Goal: Information Seeking & Learning: Learn about a topic

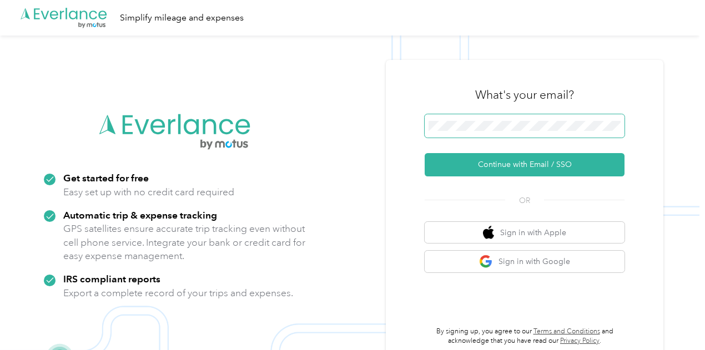
click at [536, 132] on span at bounding box center [525, 125] width 200 height 23
drag, startPoint x: 545, startPoint y: 117, endPoint x: 548, endPoint y: 134, distance: 17.4
click at [545, 118] on span at bounding box center [525, 125] width 200 height 23
click at [534, 119] on span at bounding box center [525, 125] width 200 height 23
click at [540, 135] on span at bounding box center [525, 125] width 200 height 23
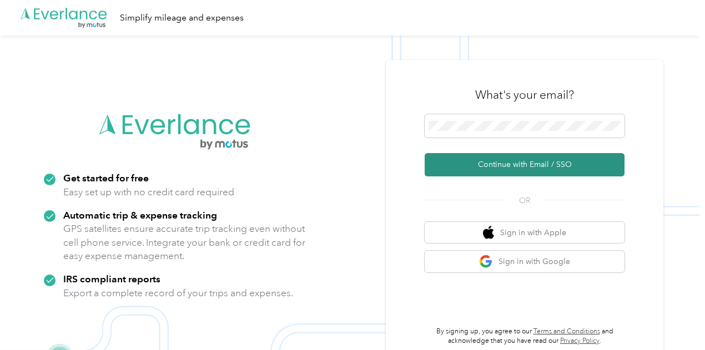
click at [528, 172] on button "Continue with Email / SSO" at bounding box center [525, 164] width 200 height 23
click at [517, 169] on button "Continue with Email / SSO" at bounding box center [525, 164] width 200 height 23
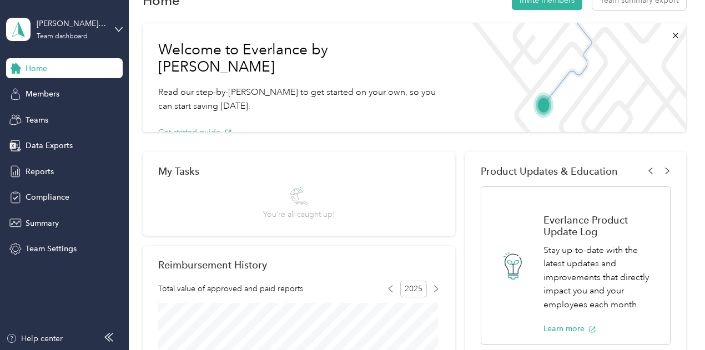
scroll to position [56, 0]
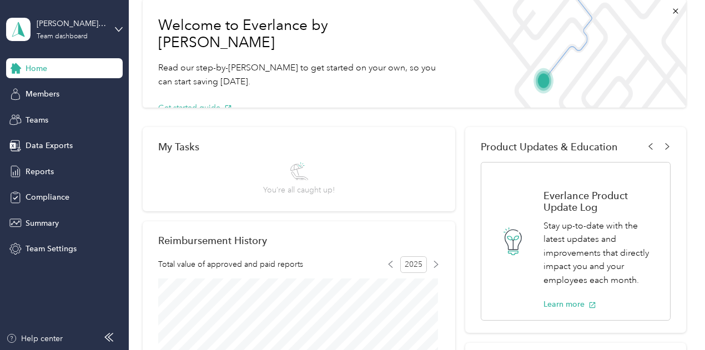
click at [74, 41] on div "nicholas.leavenworth@graybar.com Team dashboard" at bounding box center [64, 29] width 117 height 39
click at [64, 113] on div "Personal dashboard" at bounding box center [51, 117] width 70 height 12
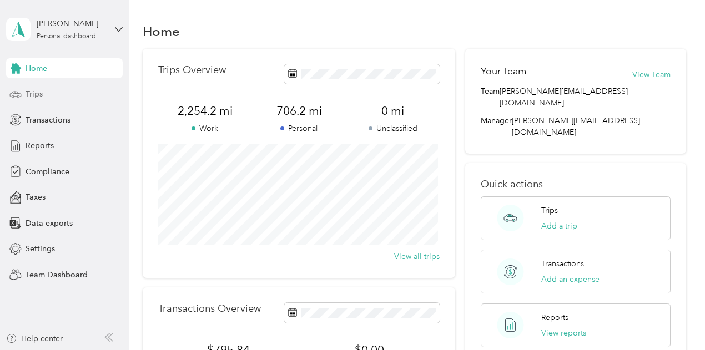
click at [43, 99] on div "Trips" at bounding box center [64, 94] width 117 height 20
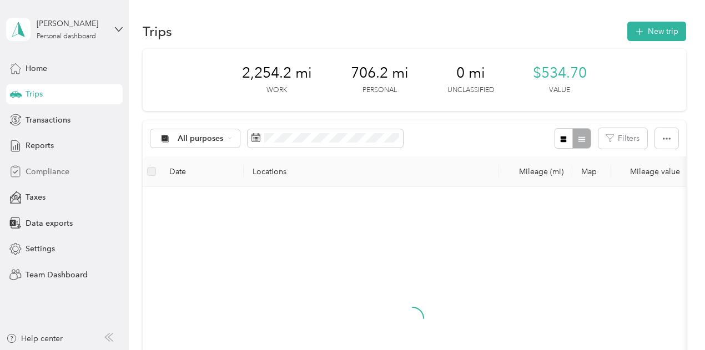
click at [43, 173] on span "Compliance" at bounding box center [48, 172] width 44 height 12
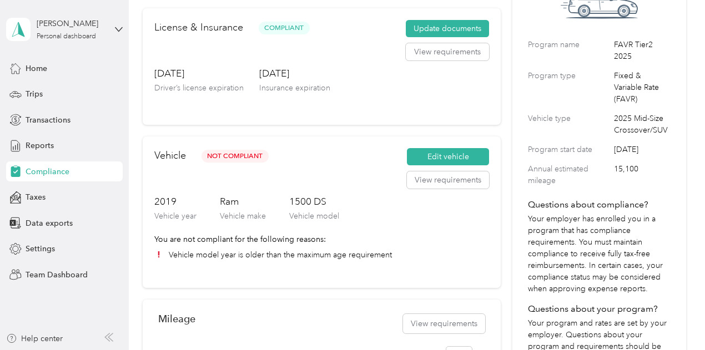
scroll to position [111, 0]
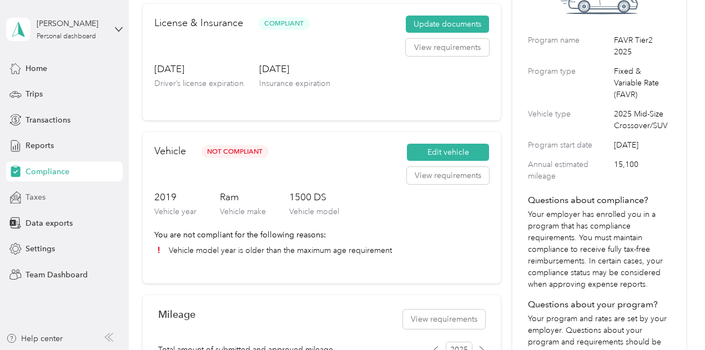
click at [47, 204] on div "Taxes" at bounding box center [64, 198] width 117 height 20
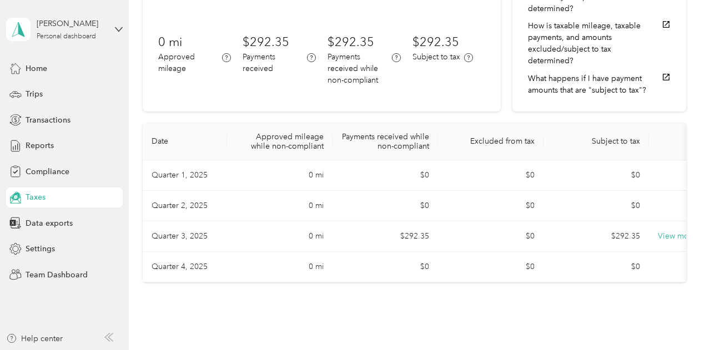
scroll to position [56, 0]
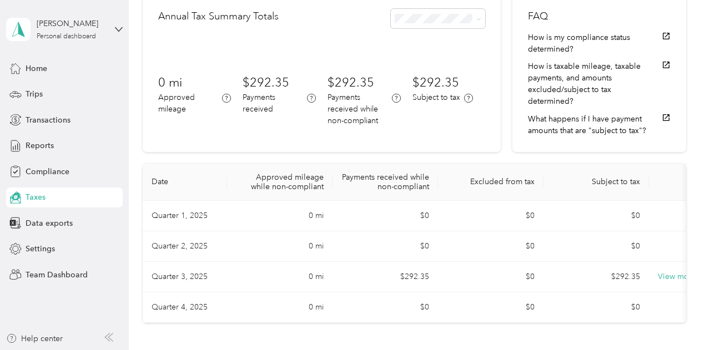
drag, startPoint x: 448, startPoint y: 332, endPoint x: 493, endPoint y: 332, distance: 45.0
click at [493, 332] on div "Taxes Annual Tax Summary Totals 0 mi Approved mileage $292.35 Payments received…" at bounding box center [414, 163] width 571 height 439
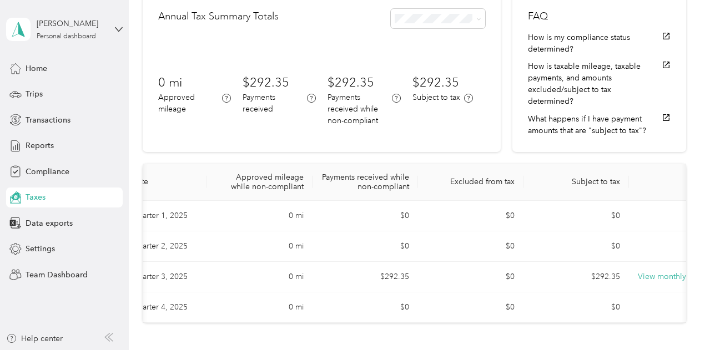
scroll to position [0, 73]
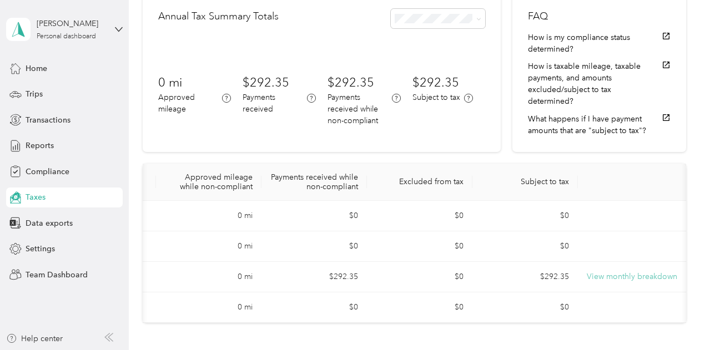
click at [640, 273] on button "View monthly breakdown" at bounding box center [632, 277] width 91 height 12
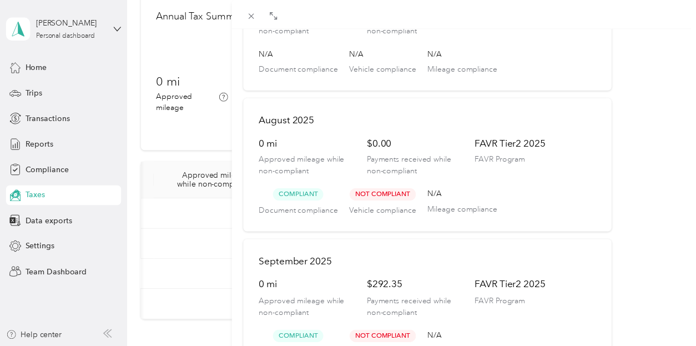
scroll to position [163, 0]
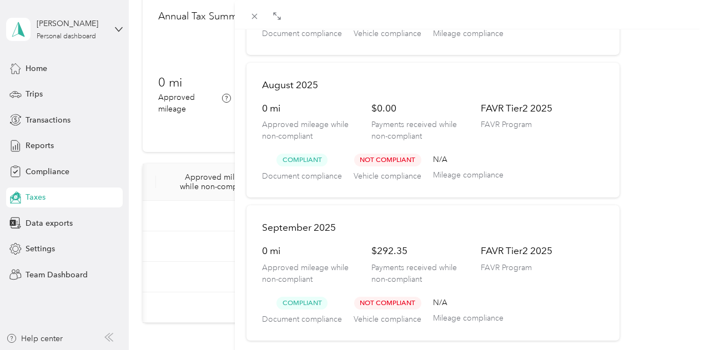
click at [79, 76] on div "Quarter 3, 2025 July 2025 0 mi Approved mileage while non-compliant $0.00 Payme…" at bounding box center [352, 175] width 705 height 350
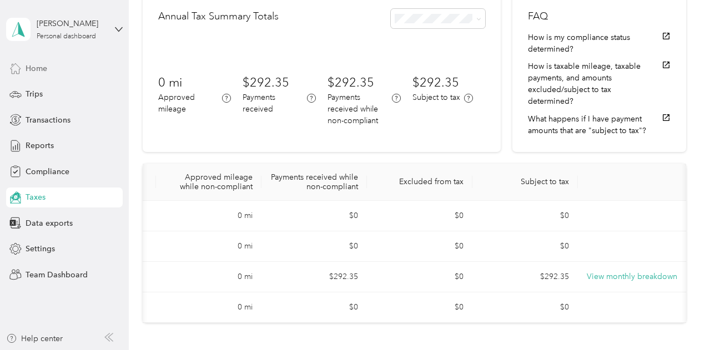
click at [36, 64] on span "Home" at bounding box center [37, 69] width 22 height 12
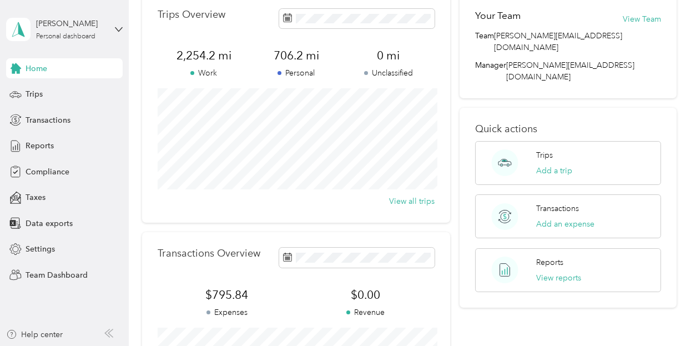
scroll to position [56, 0]
click at [88, 66] on div "Home" at bounding box center [64, 68] width 117 height 20
click at [21, 101] on div "Trips" at bounding box center [64, 94] width 117 height 20
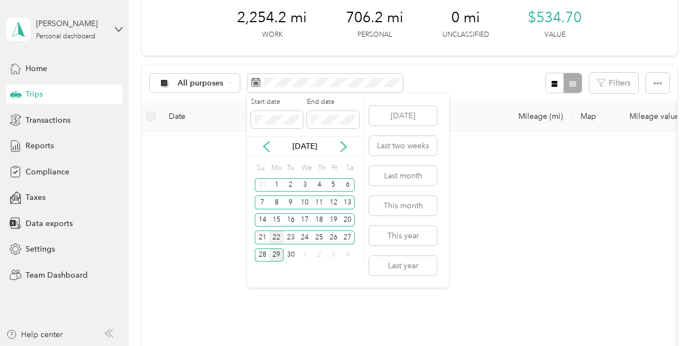
click at [279, 237] on div "22" at bounding box center [276, 237] width 14 height 14
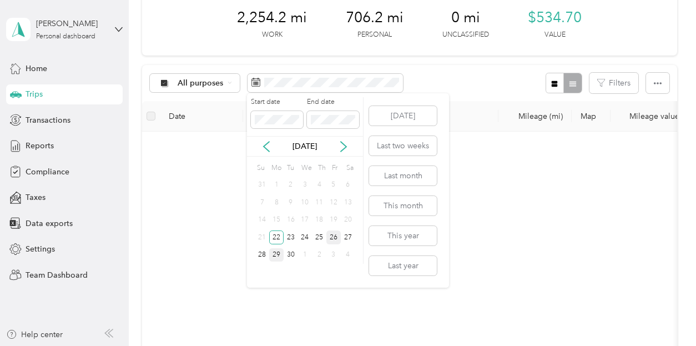
click at [340, 240] on div "26" at bounding box center [334, 237] width 14 height 14
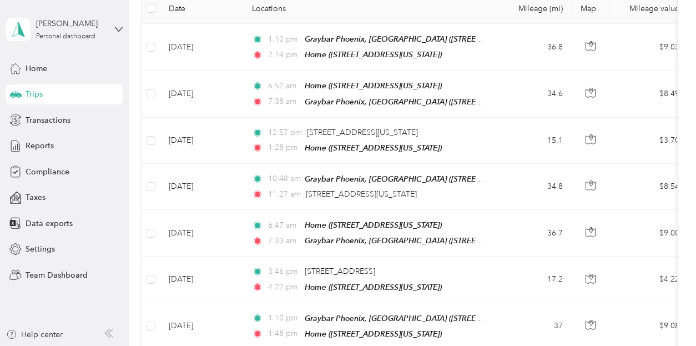
scroll to position [167, 0]
